Goal: Find specific page/section: Find specific page/section

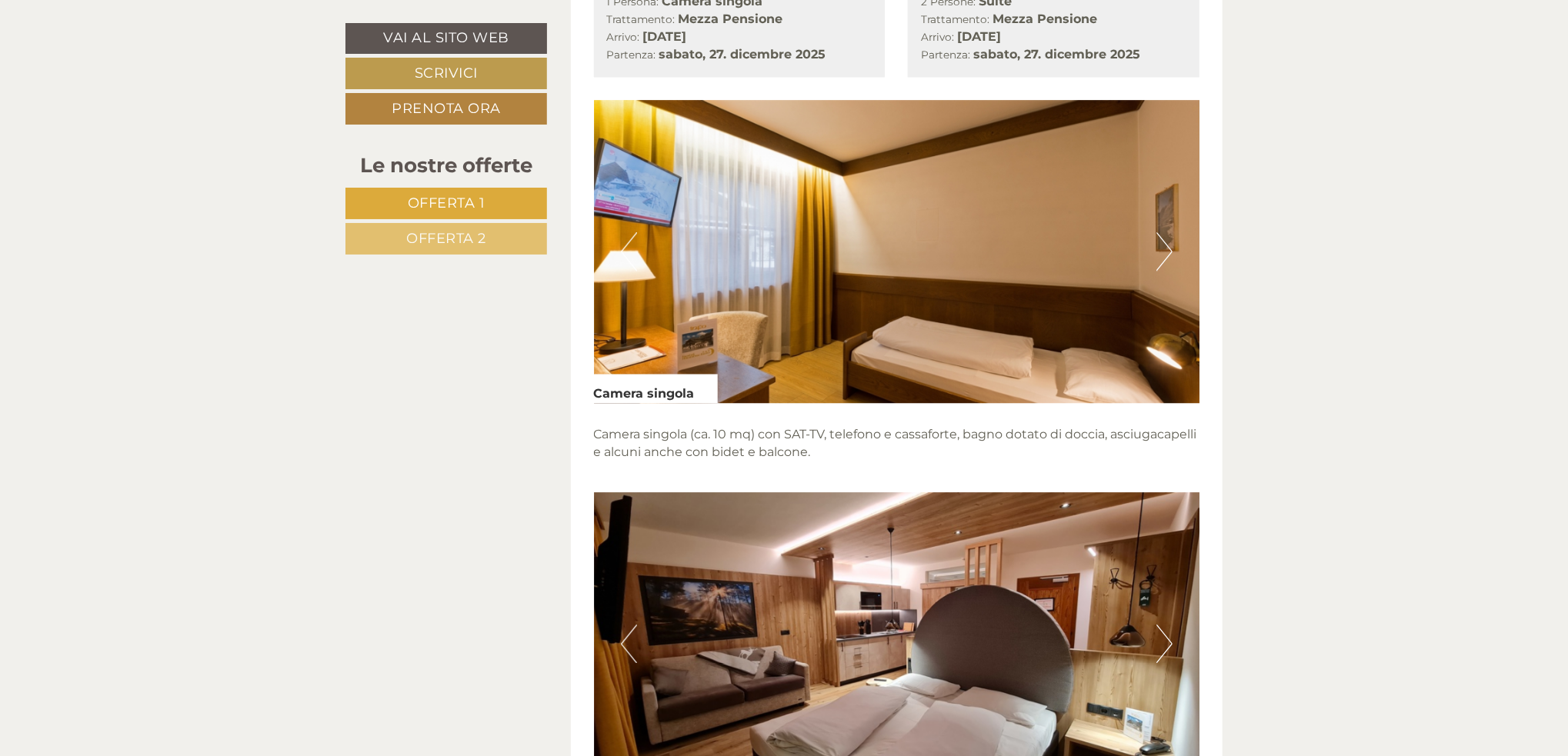
scroll to position [2615, 0]
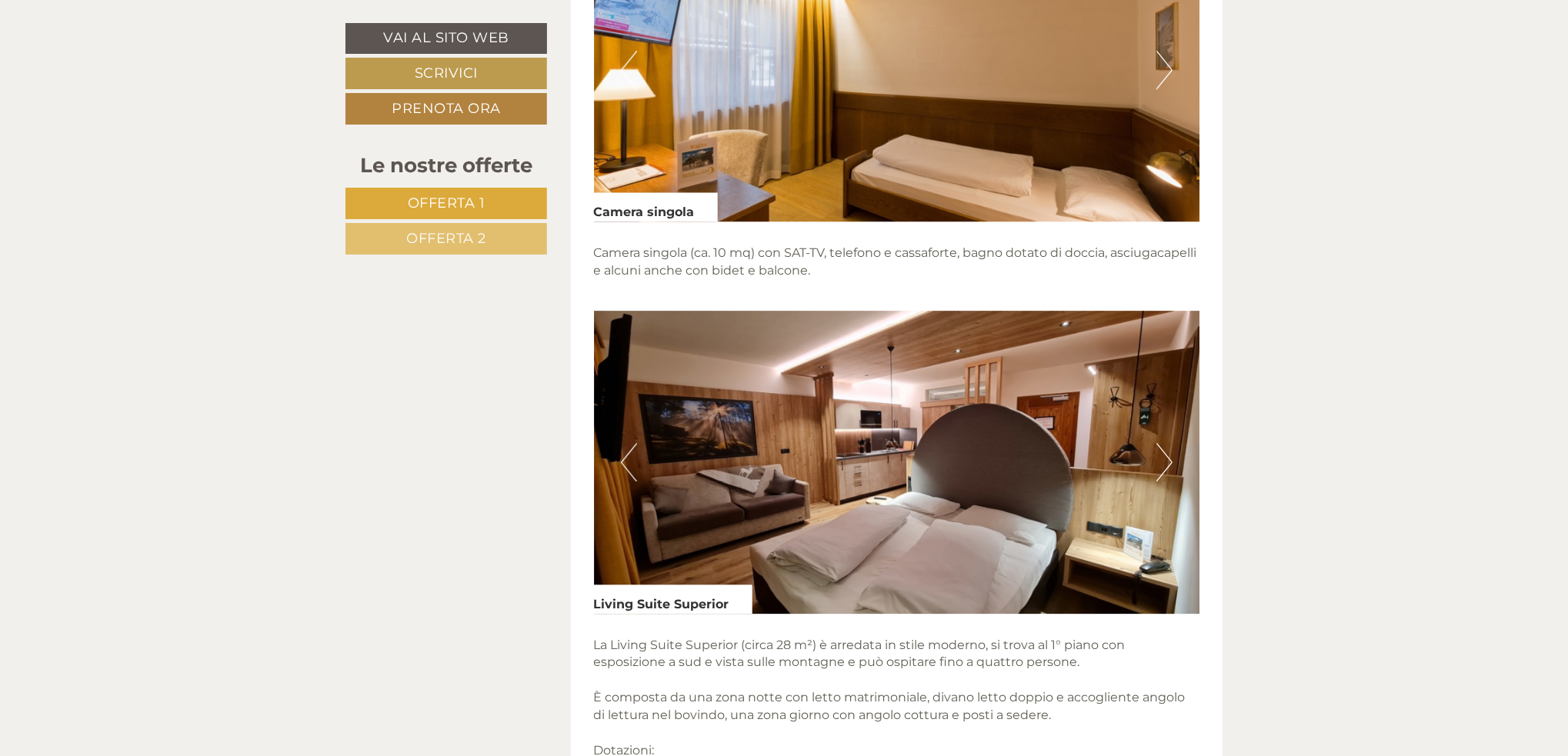
click at [386, 309] on div "Vai al sito web Scrivici Prenota ora Le nostre offerte Offerta 1 Offerta 2 graz…" at bounding box center [784, 631] width 900 height 4839
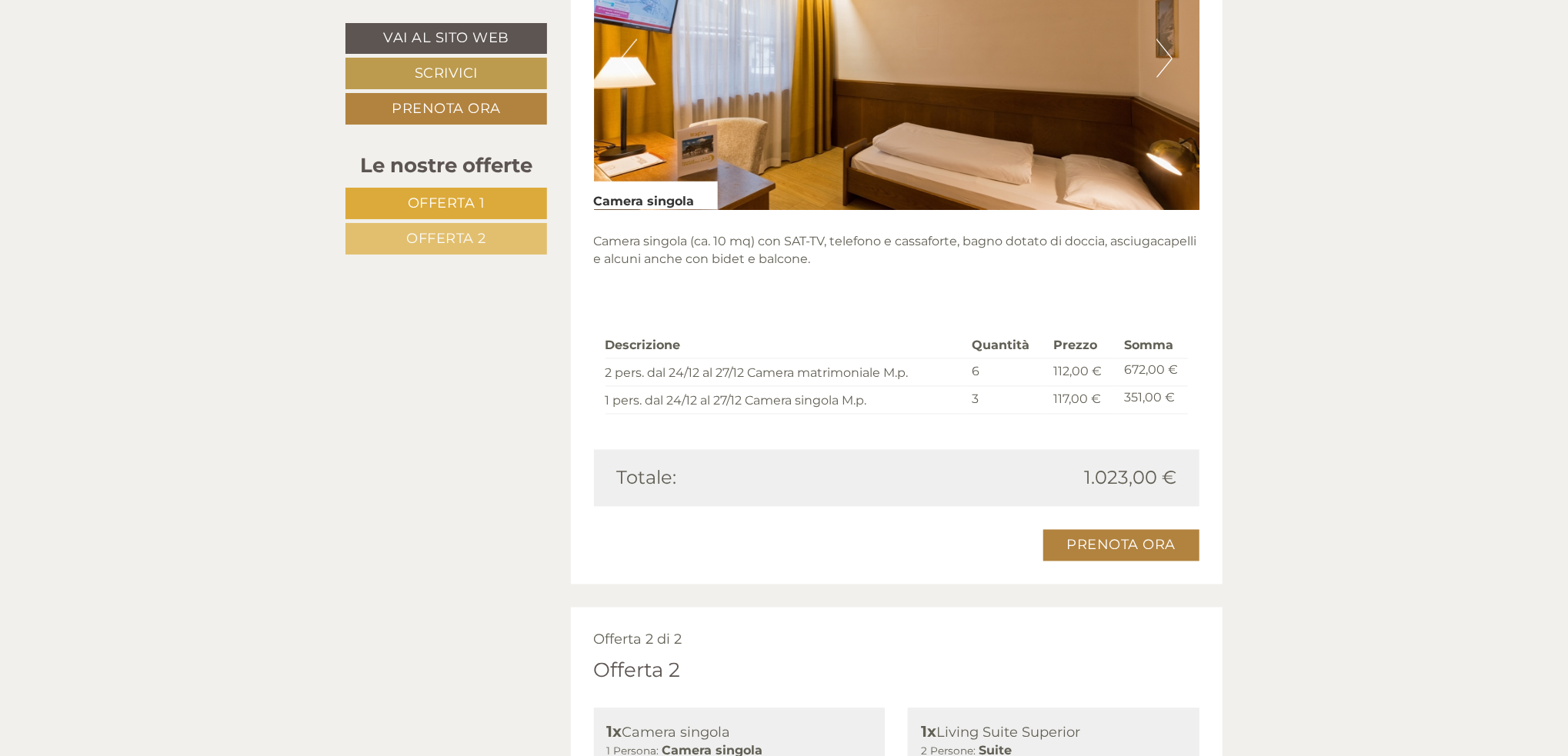
scroll to position [1692, 0]
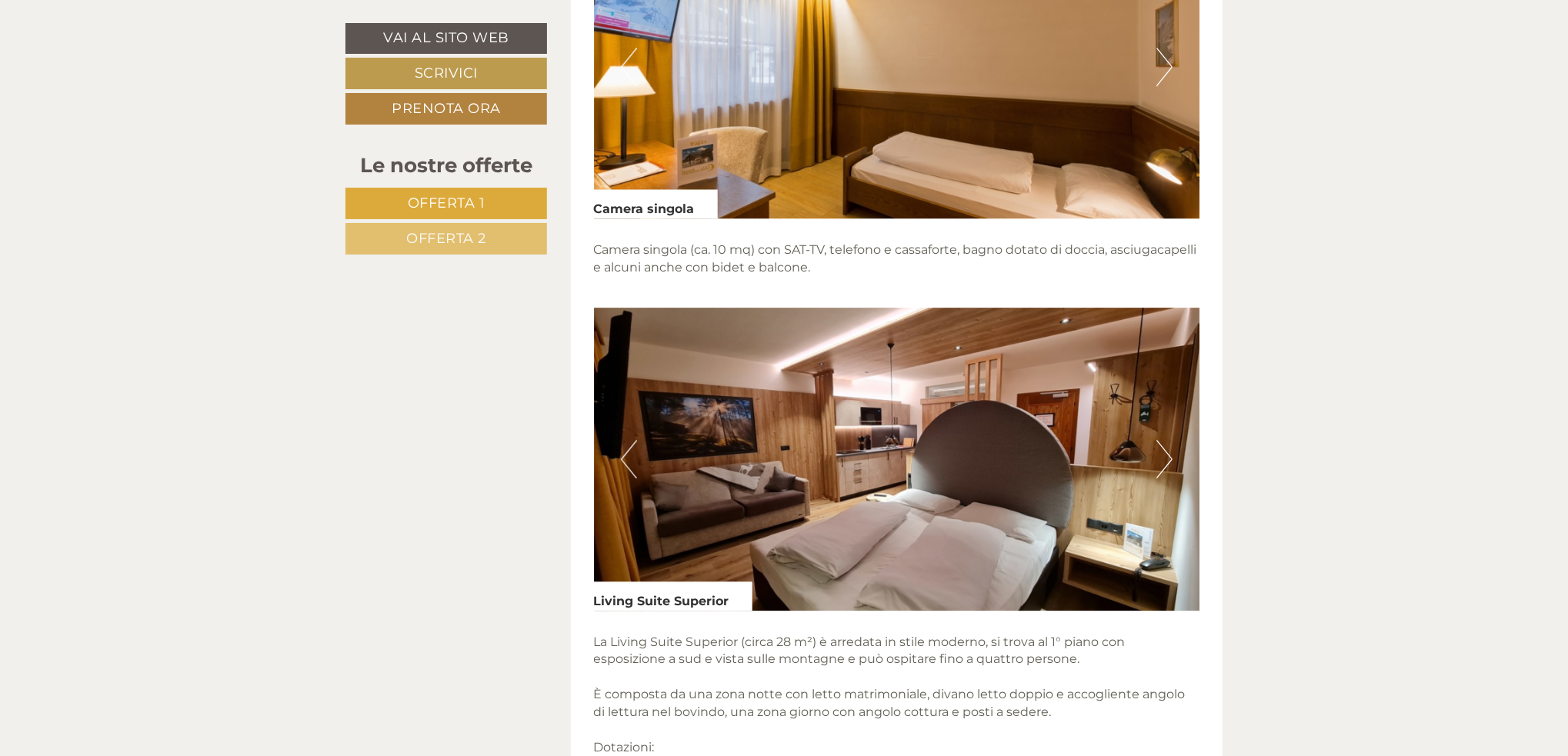
scroll to position [2615, 0]
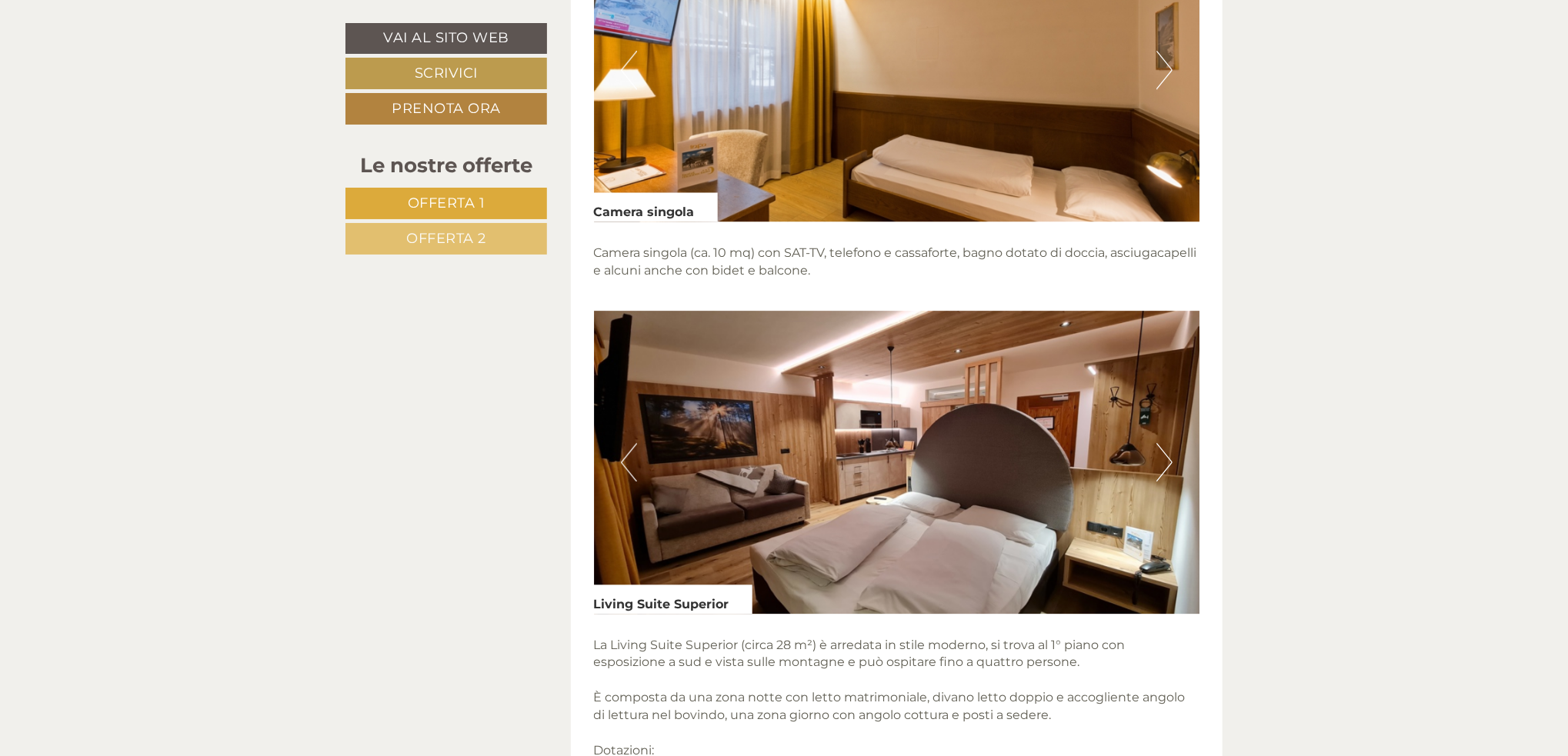
click at [1167, 454] on button "Next" at bounding box center [1164, 462] width 16 height 39
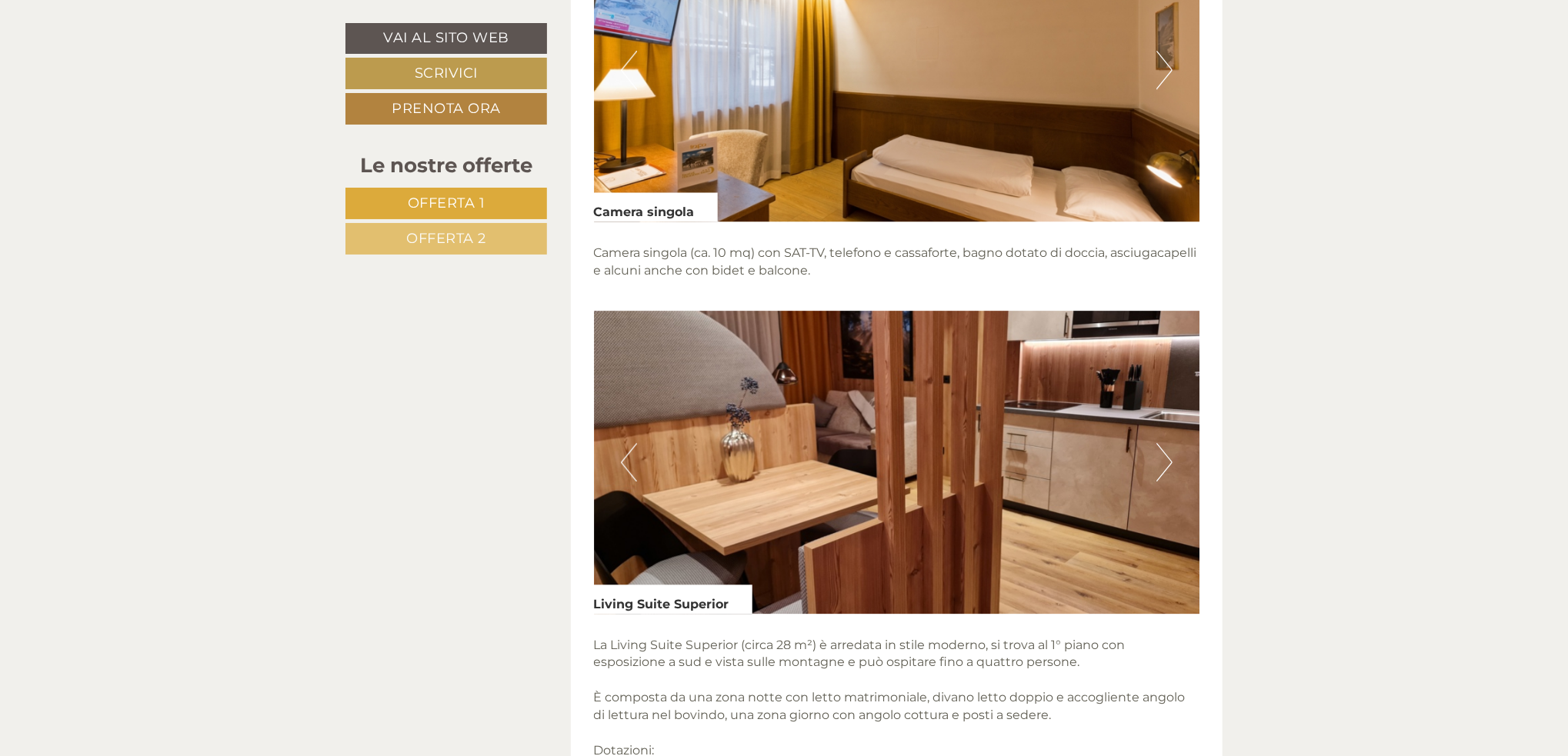
click at [1167, 454] on button "Next" at bounding box center [1164, 462] width 16 height 39
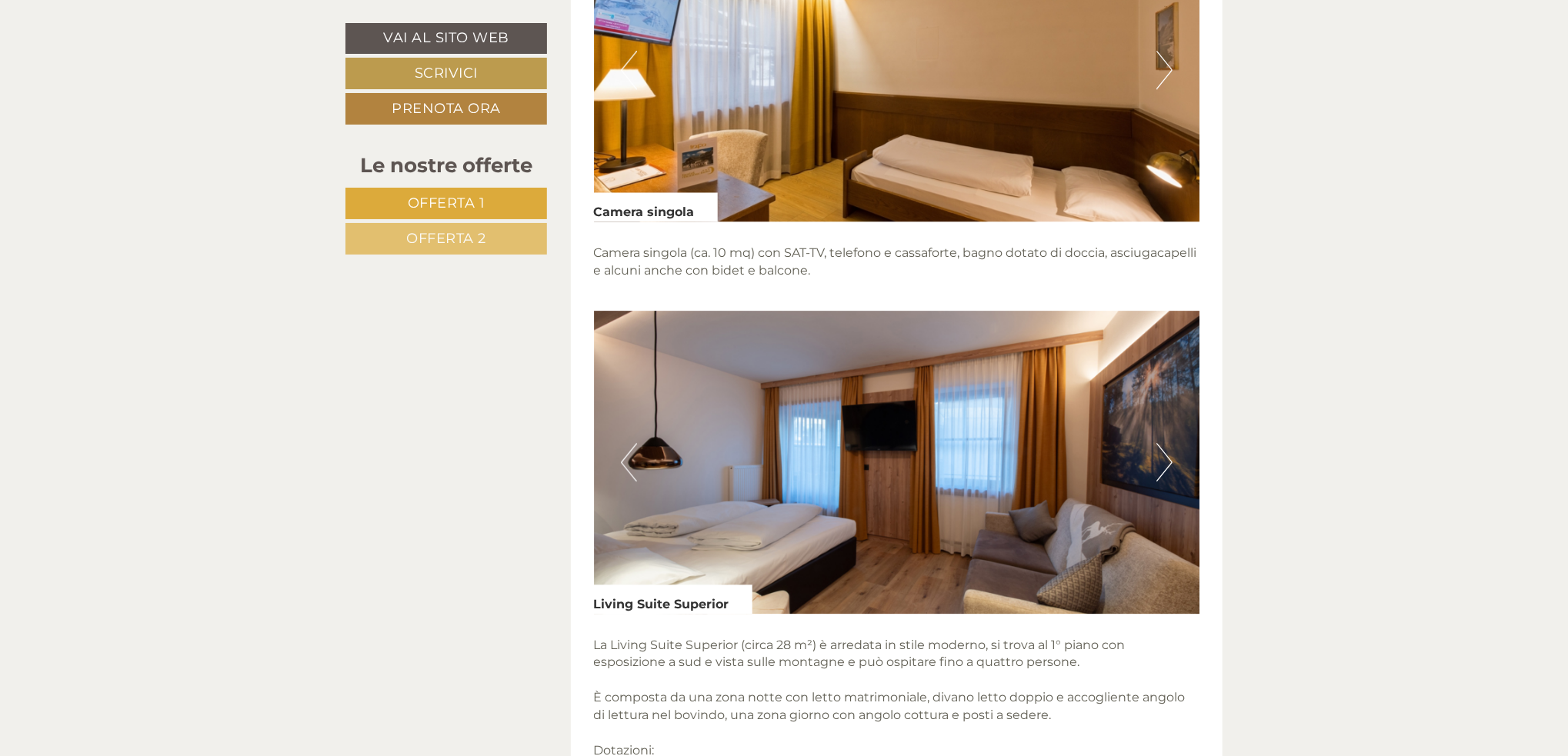
click at [1167, 454] on button "Next" at bounding box center [1164, 462] width 16 height 39
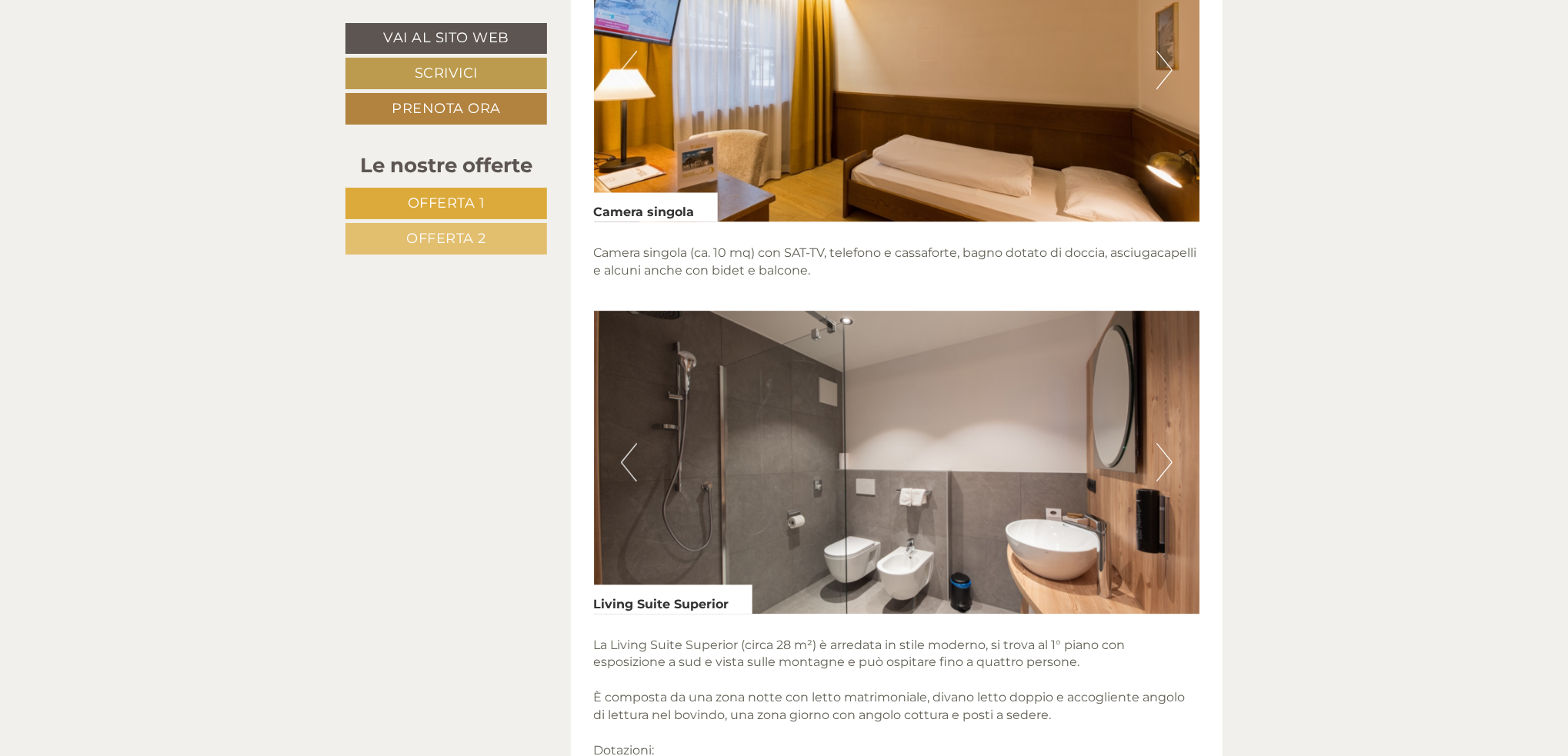
click at [1167, 454] on button "Next" at bounding box center [1164, 462] width 16 height 39
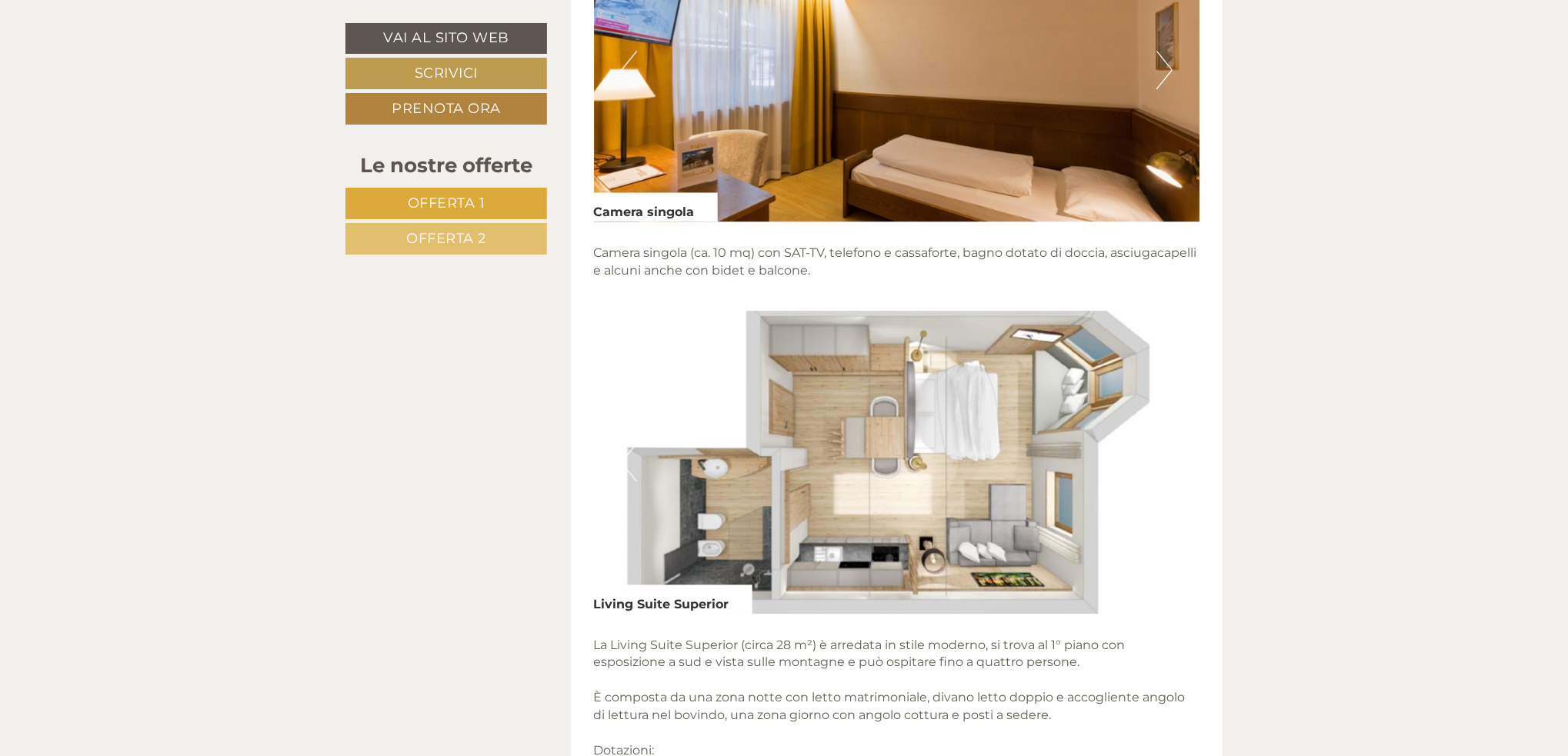
click at [1167, 454] on button "Next" at bounding box center [1164, 462] width 16 height 39
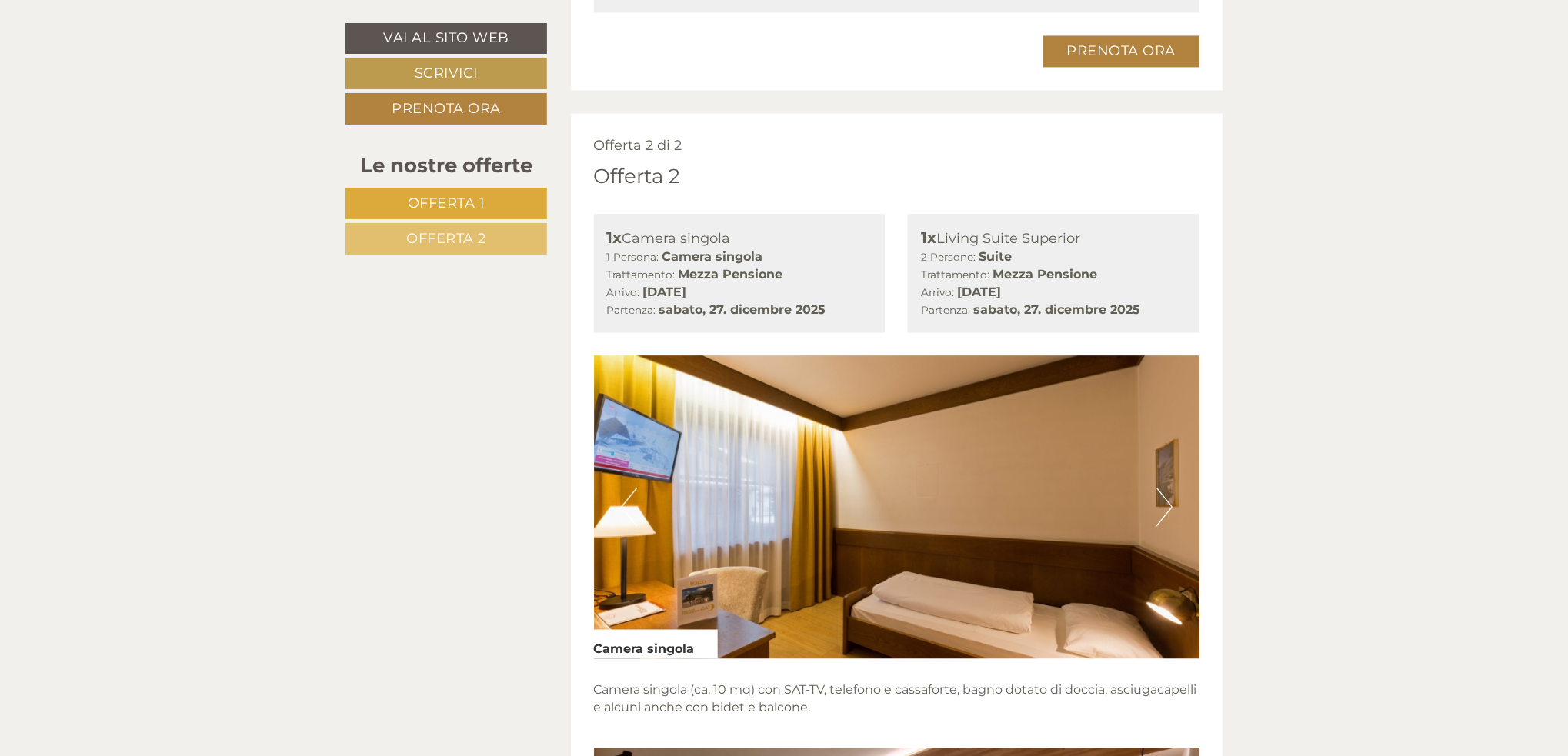
scroll to position [2308, 0]
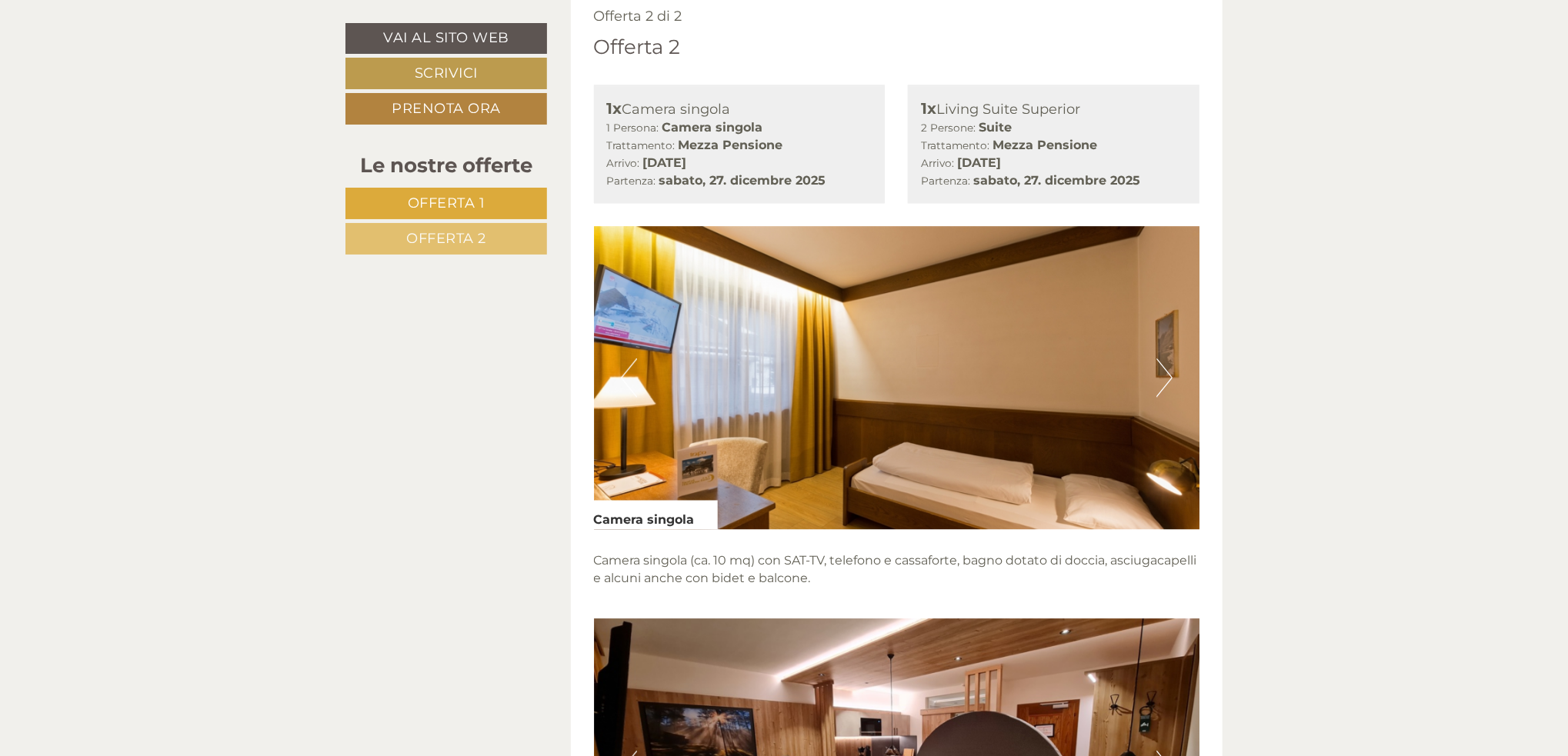
drag, startPoint x: 1079, startPoint y: 105, endPoint x: 941, endPoint y: 110, distance: 138.1
click at [941, 110] on div "1x Living Suite Superior" at bounding box center [1053, 109] width 265 height 22
copy div "Living Suite Superior"
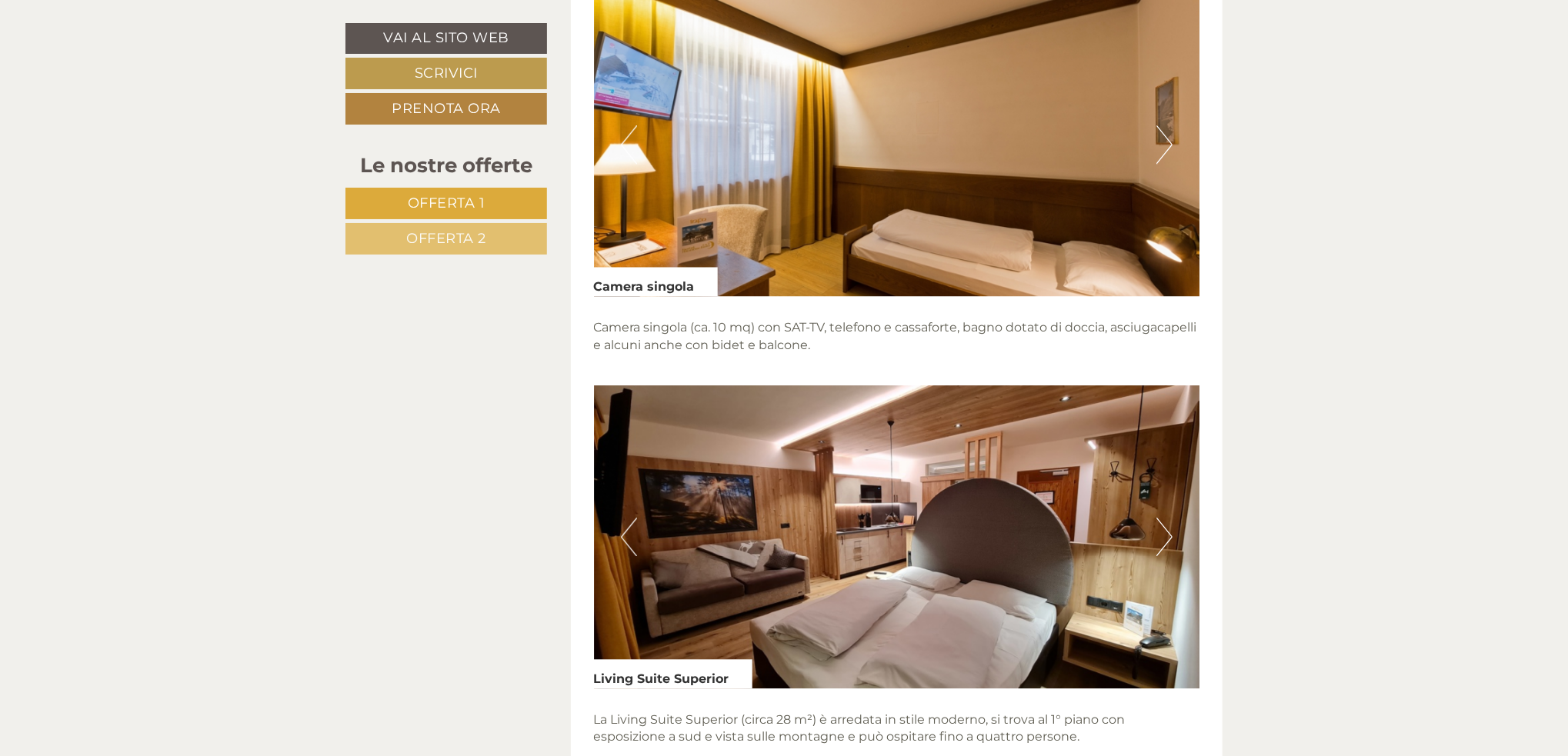
scroll to position [2692, 0]
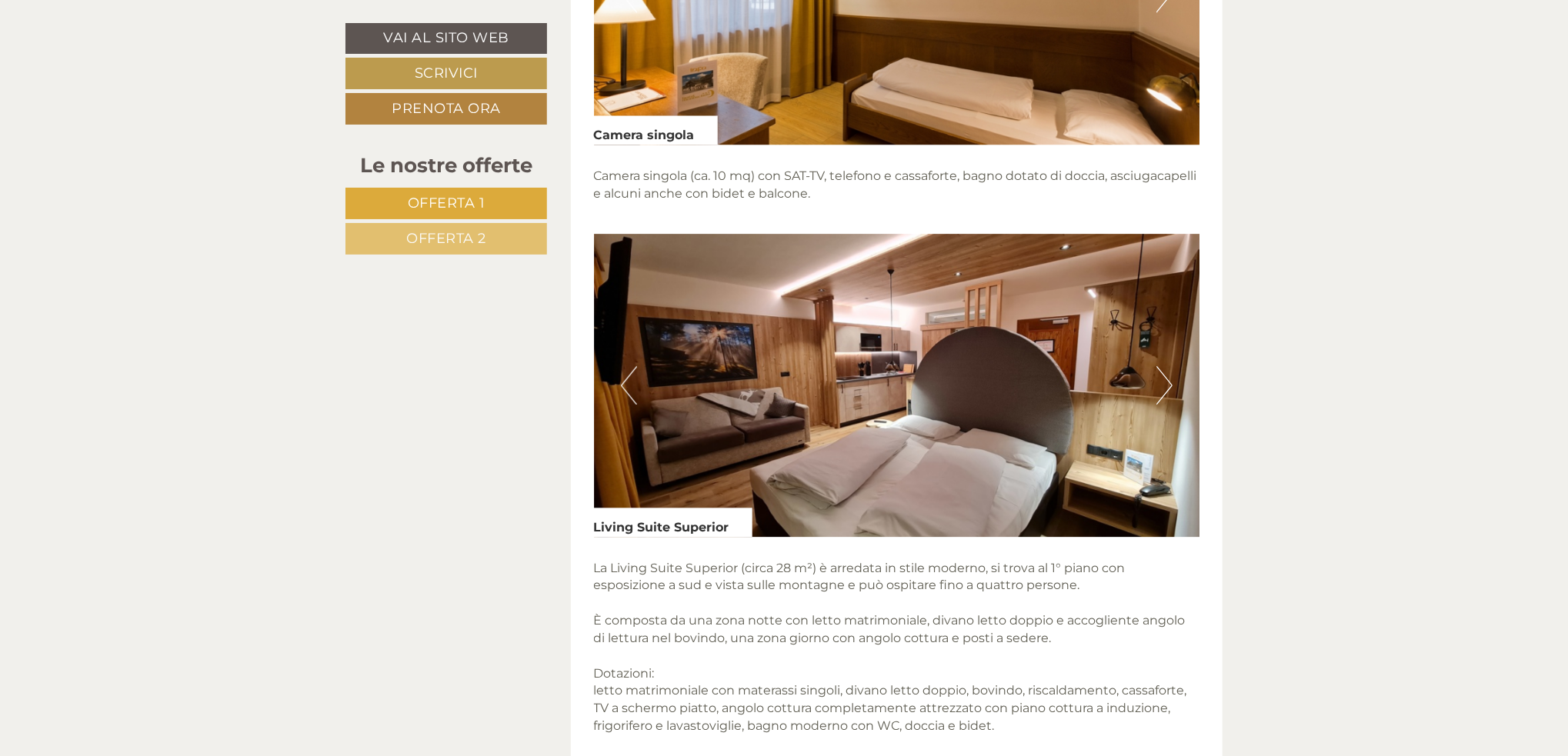
click at [853, 415] on img at bounding box center [897, 385] width 607 height 303
click at [1166, 384] on button "Next" at bounding box center [1164, 385] width 16 height 39
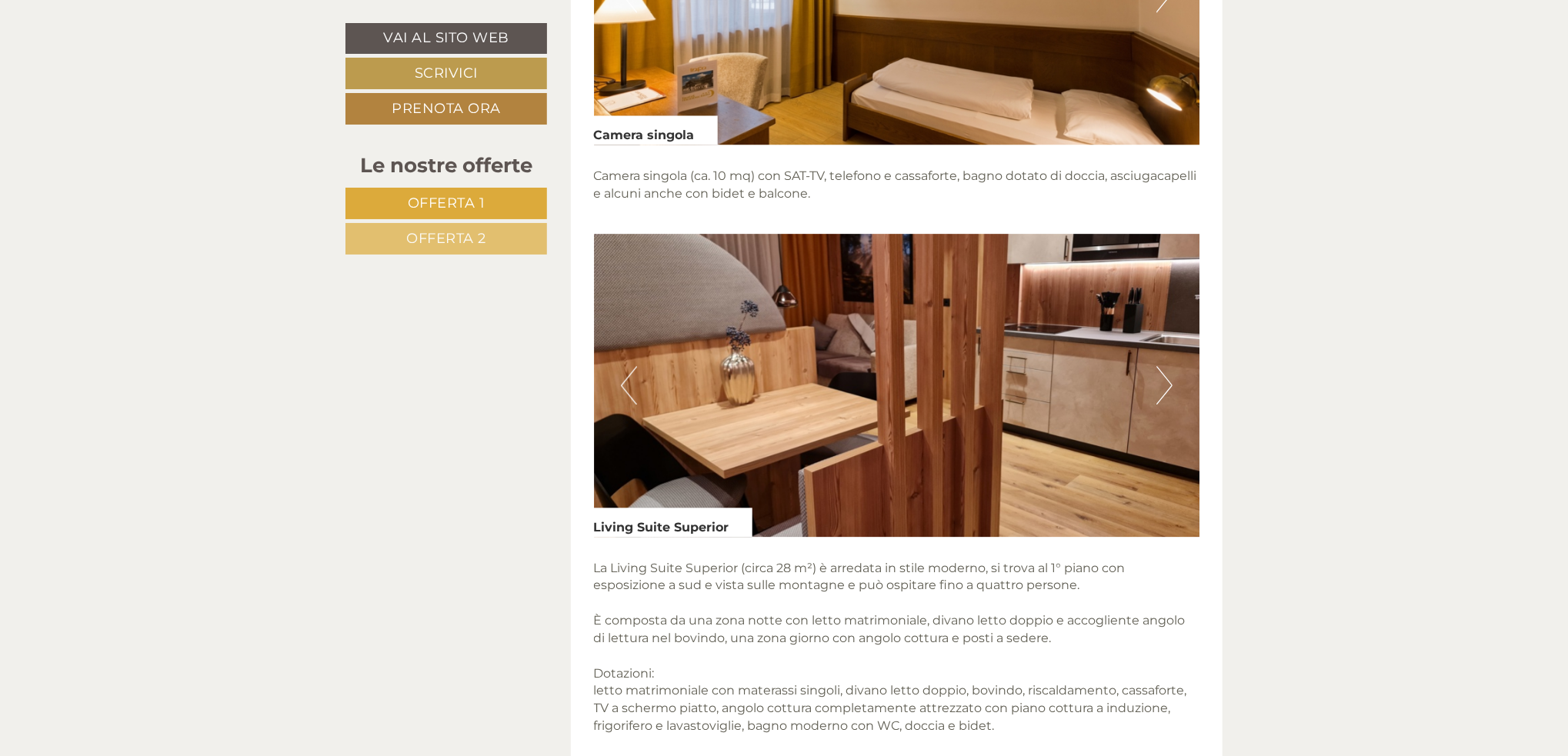
click at [1166, 384] on button "Next" at bounding box center [1164, 385] width 16 height 39
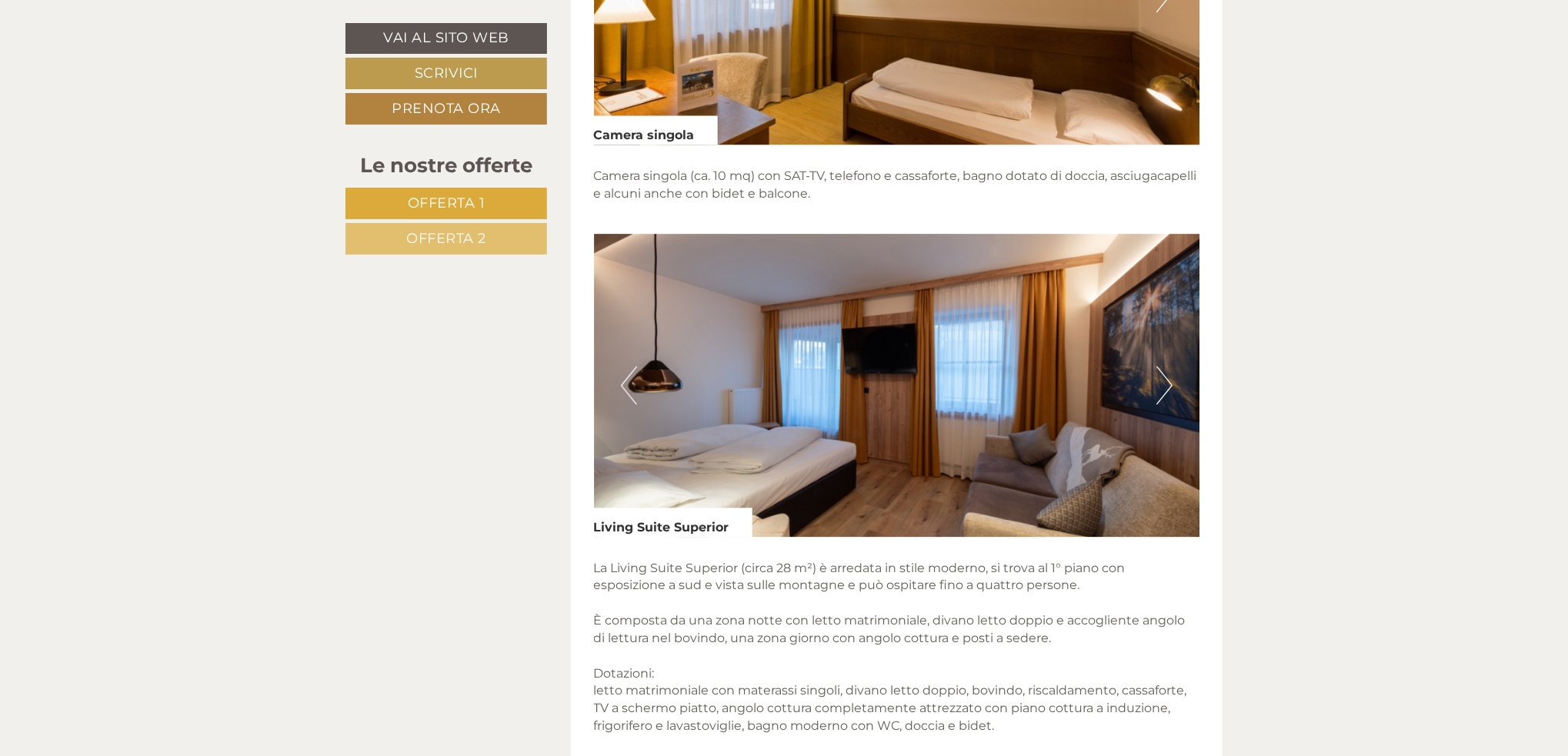
click at [1166, 384] on button "Next" at bounding box center [1164, 385] width 16 height 39
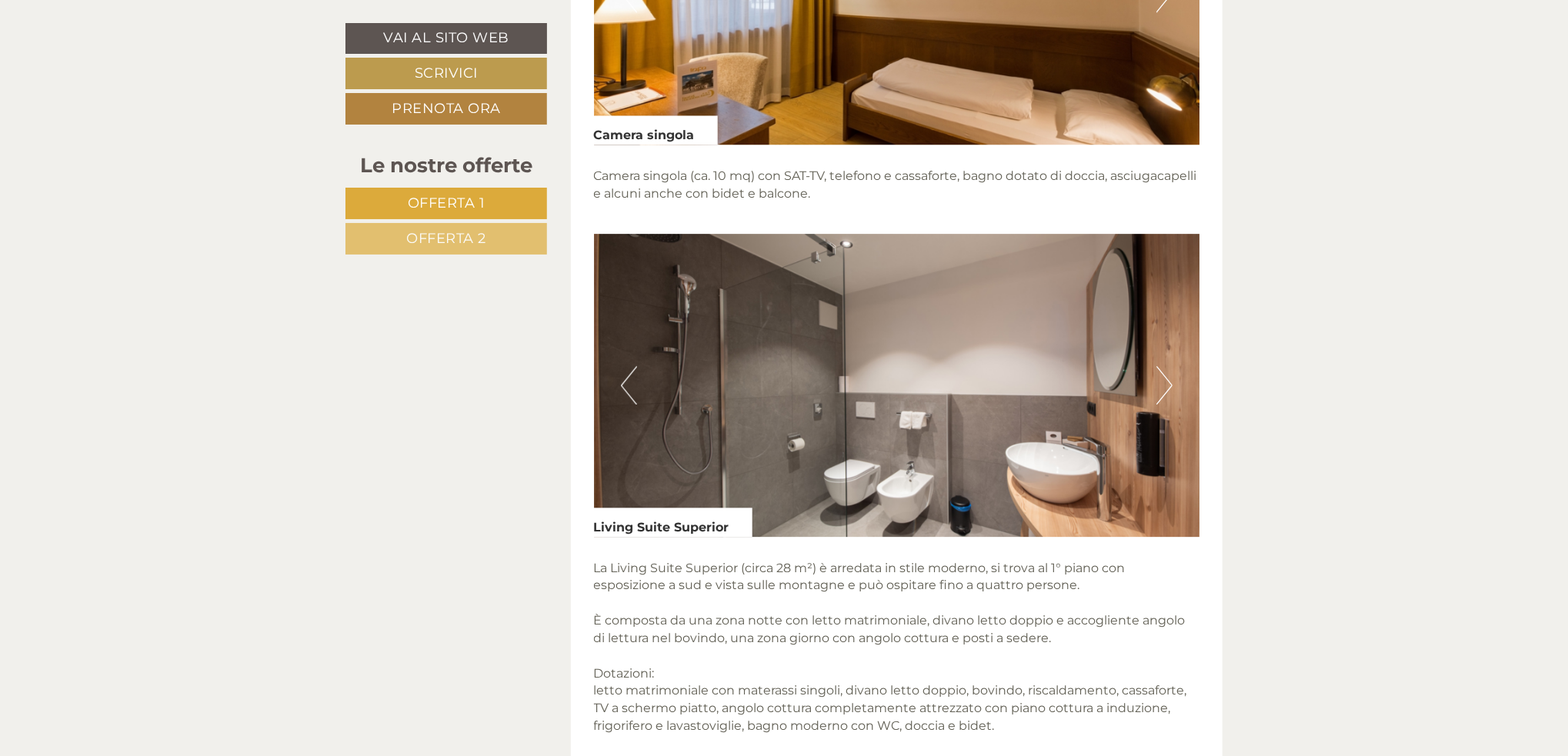
click at [1166, 384] on button "Next" at bounding box center [1164, 385] width 16 height 39
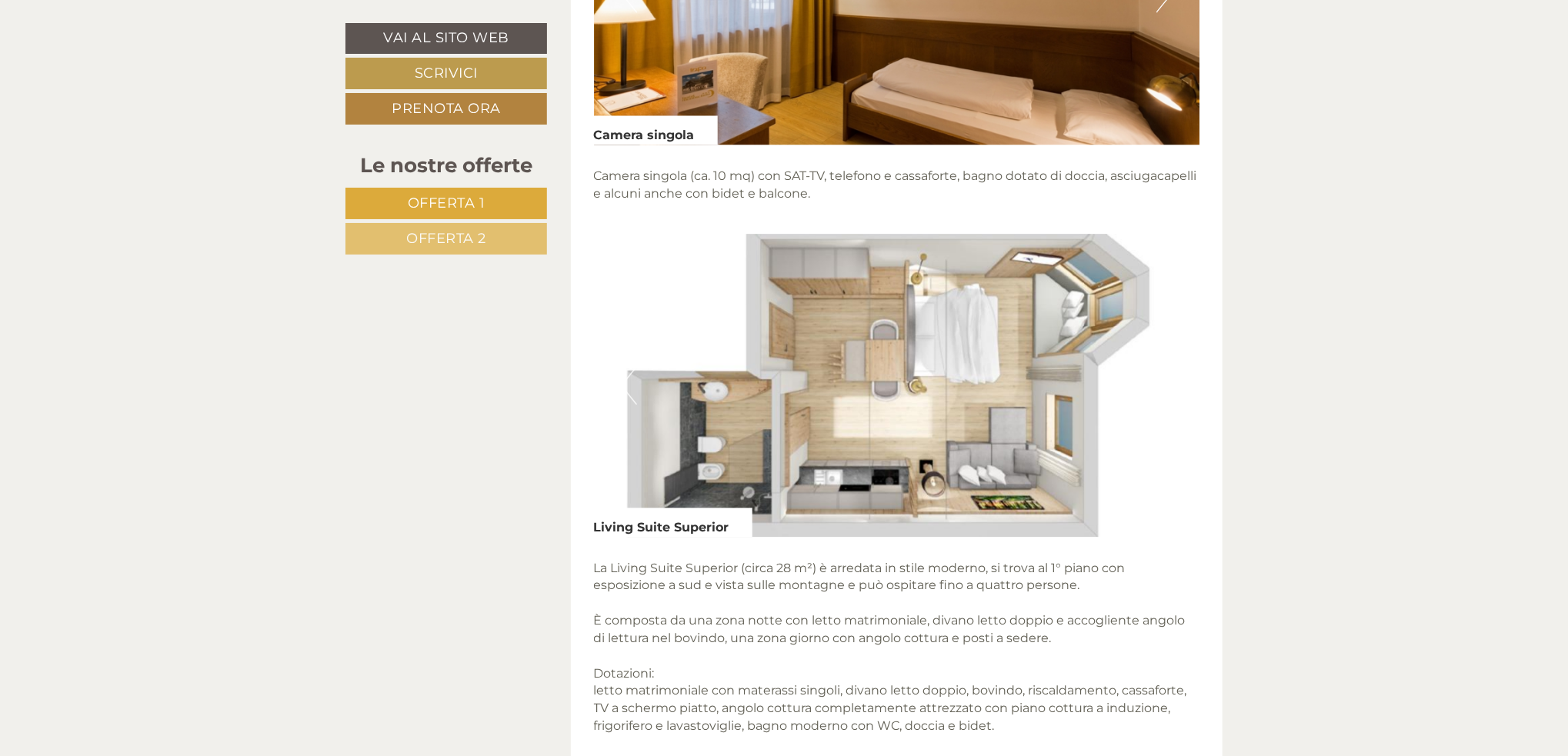
click at [1166, 384] on button "Next" at bounding box center [1164, 385] width 16 height 39
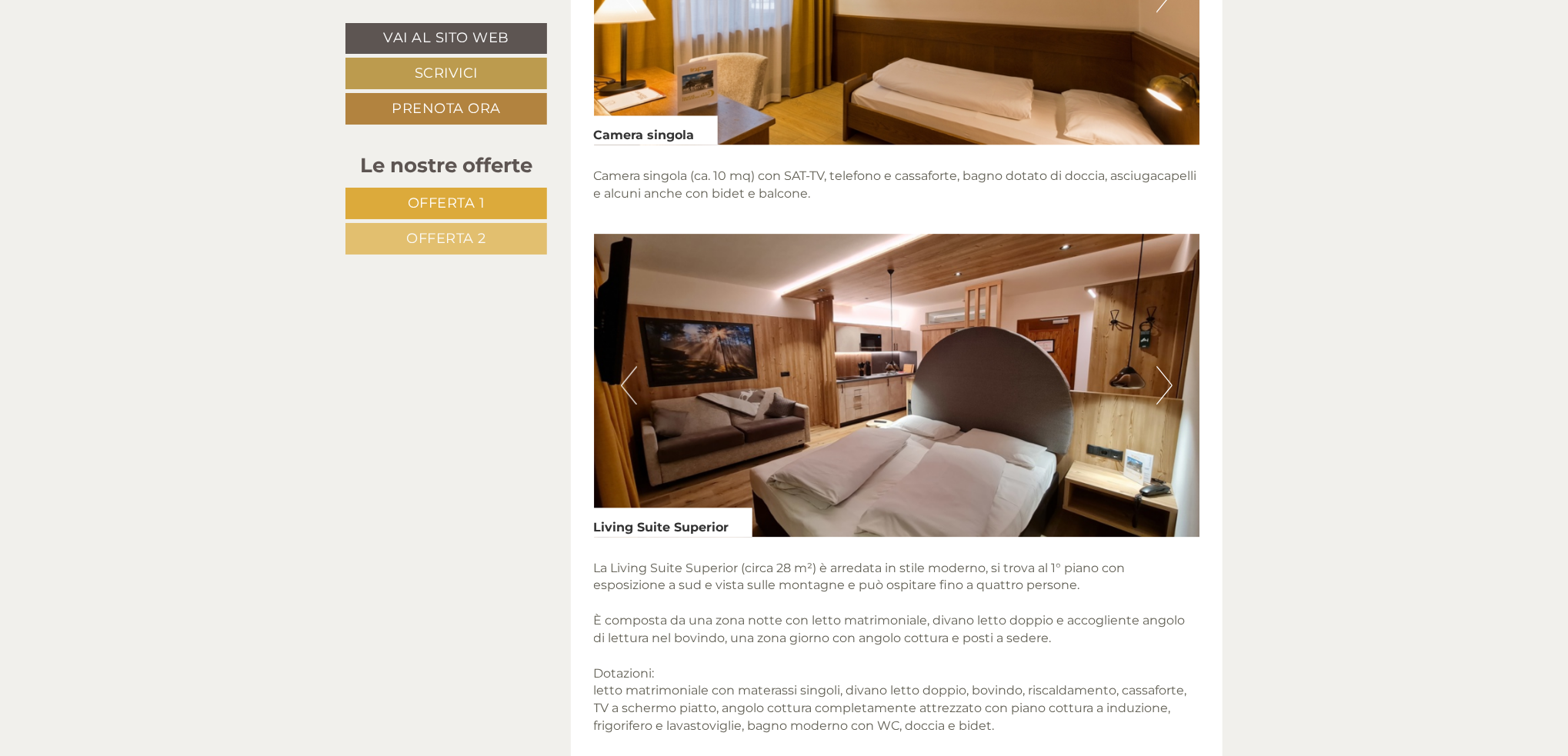
click at [625, 380] on button "Previous" at bounding box center [629, 385] width 16 height 39
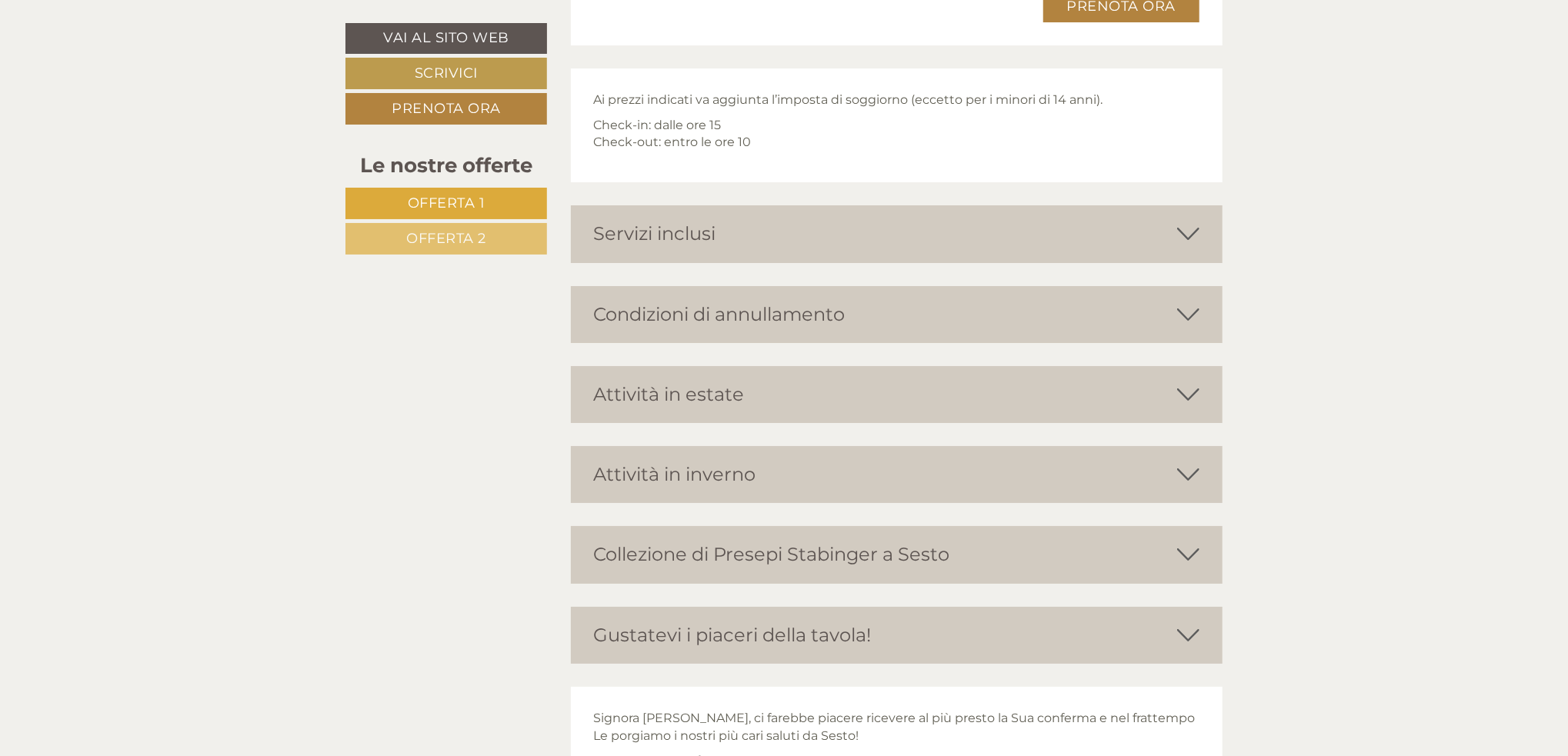
scroll to position [3703, 0]
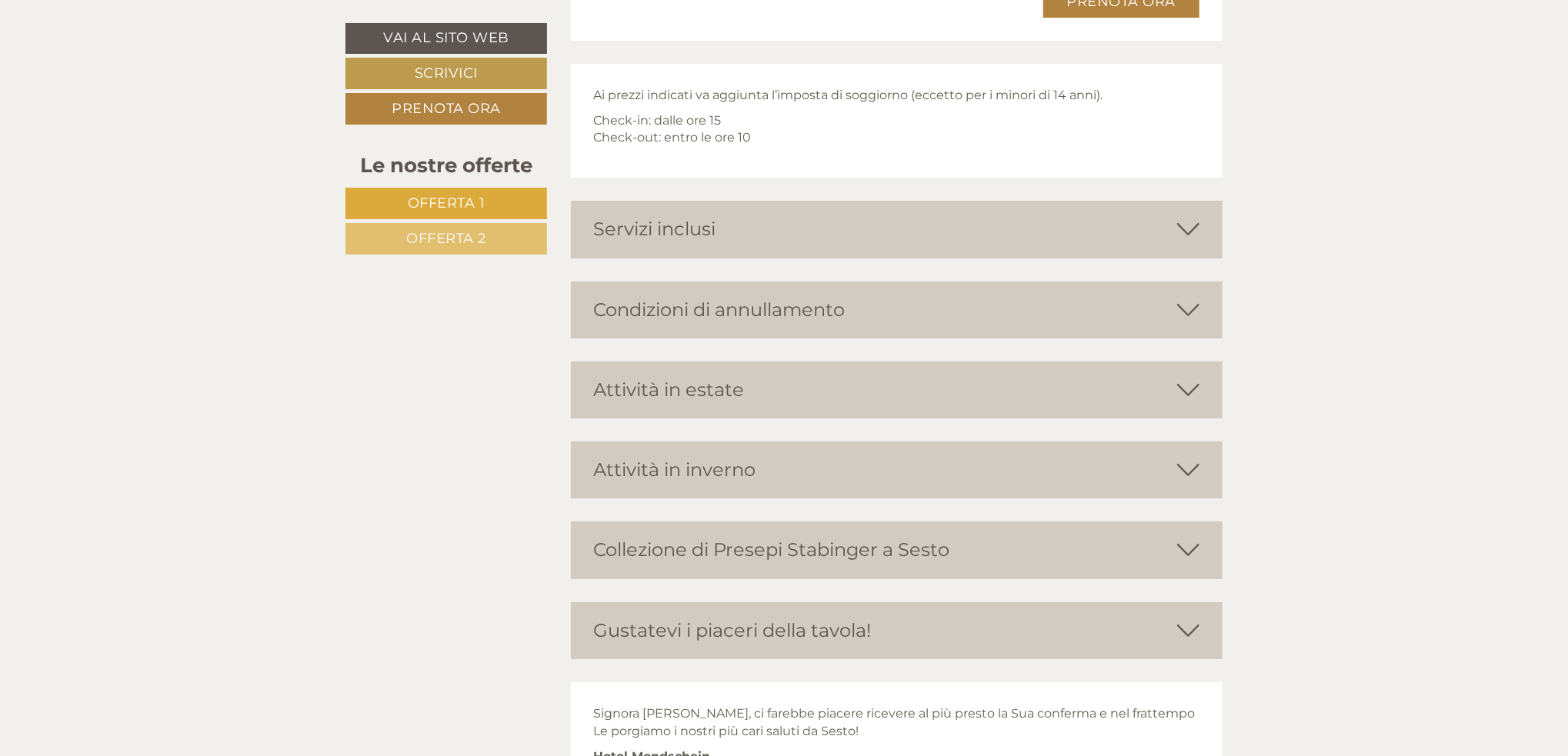
click at [1189, 225] on icon at bounding box center [1188, 229] width 22 height 26
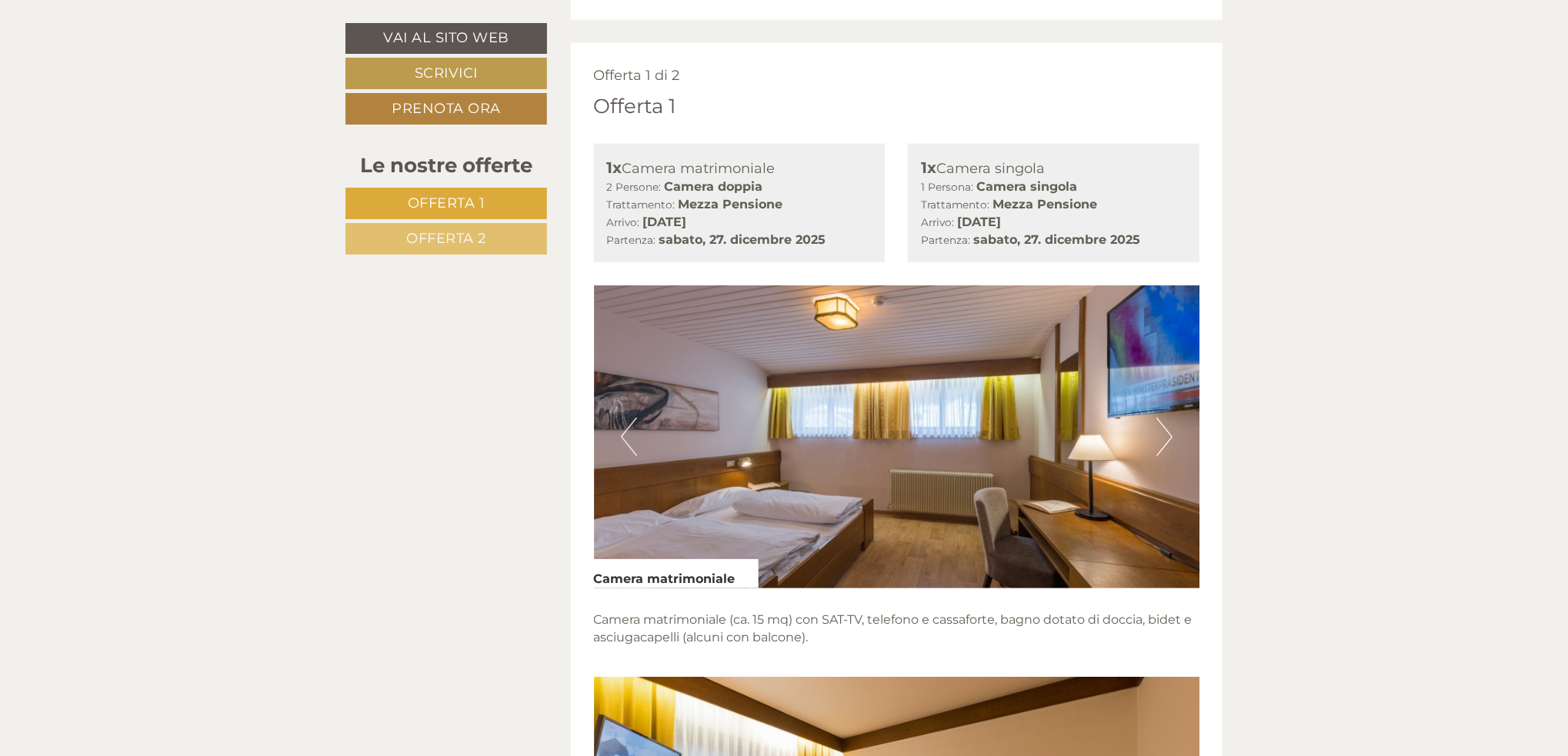
scroll to position [933, 0]
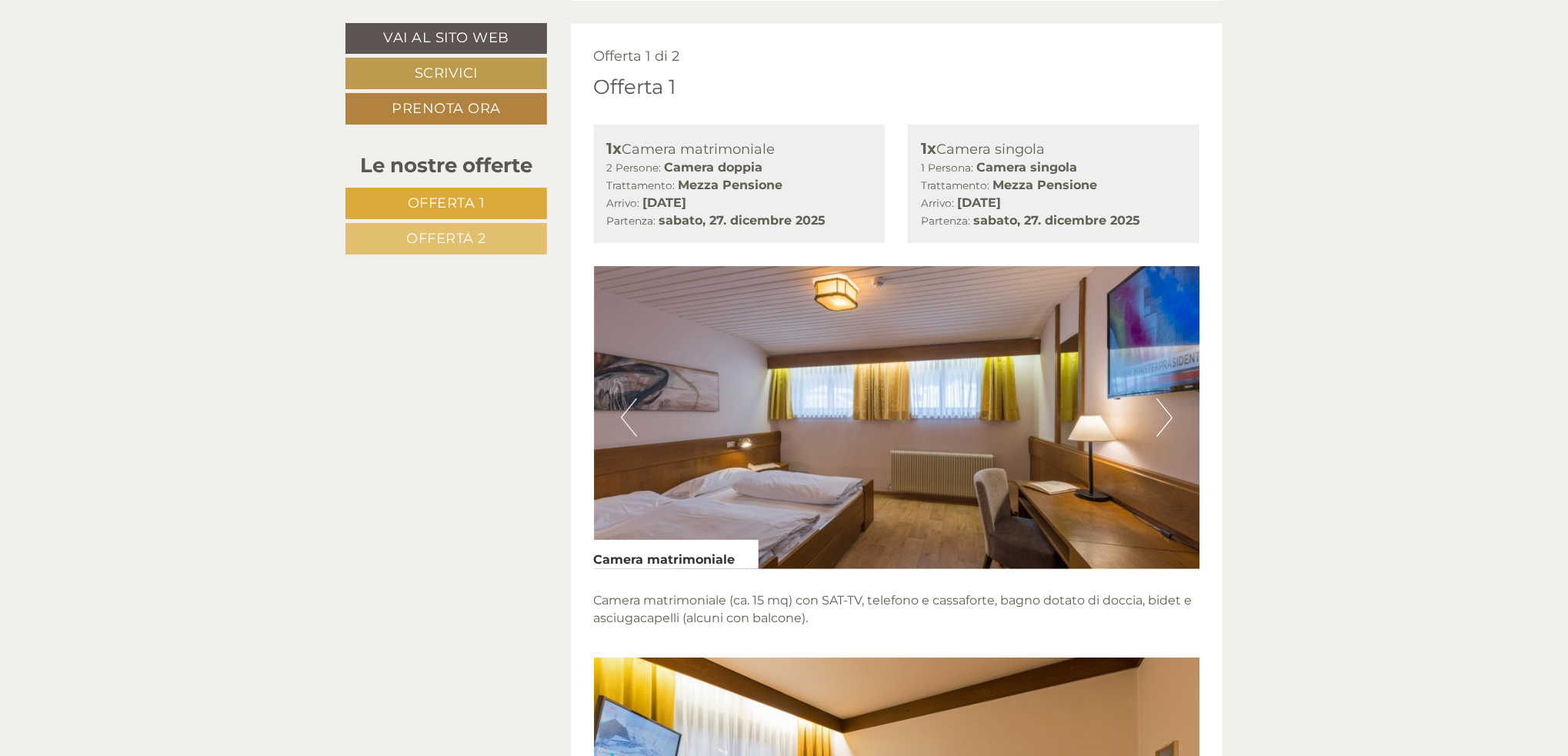
click at [891, 384] on img at bounding box center [897, 417] width 607 height 303
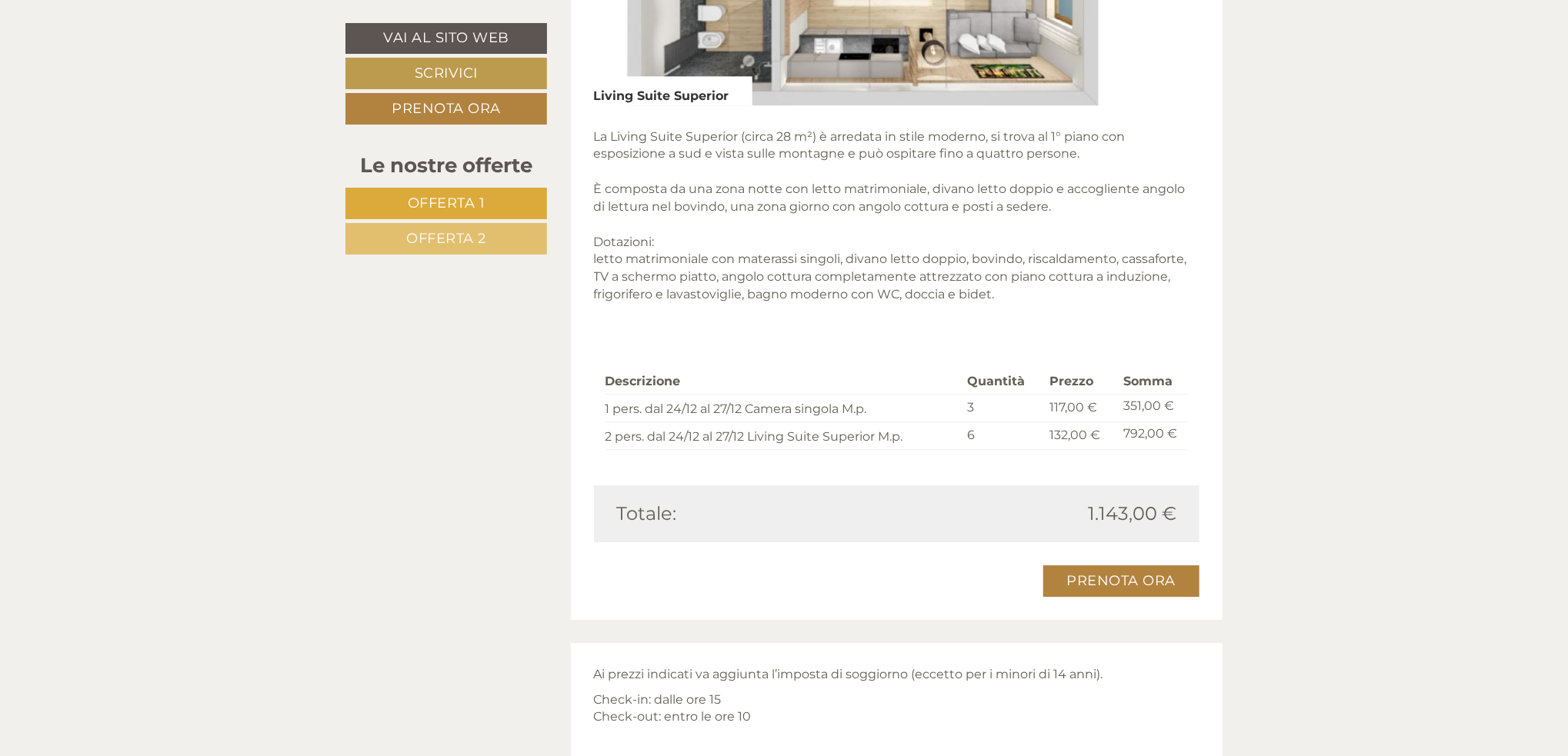
scroll to position [3126, 0]
click at [428, 433] on div "Vai al sito web Scrivici Prenota ora Le nostre offerte Offerta 1 Offerta 2 graz…" at bounding box center [784, 357] width 900 height 5314
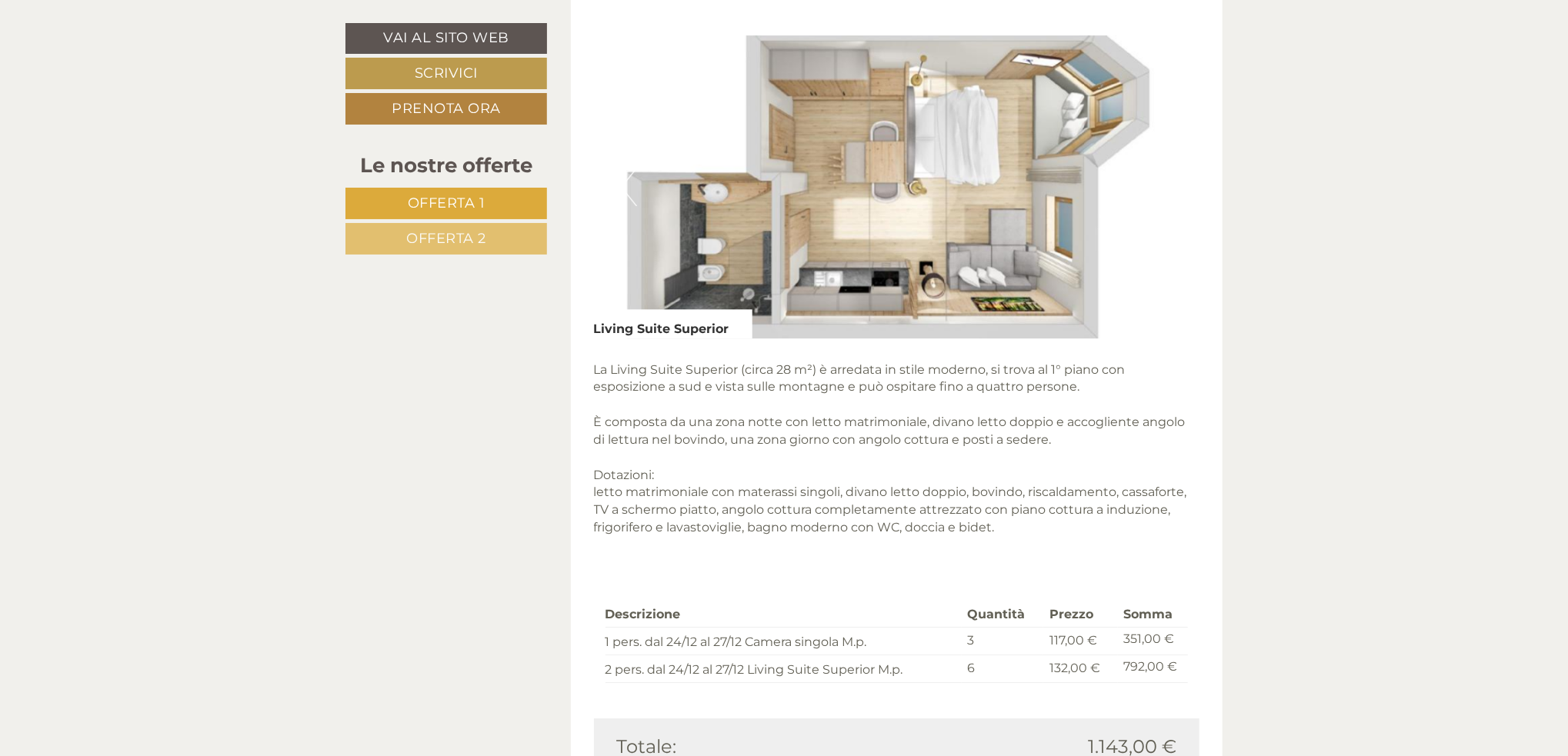
scroll to position [2664, 0]
